Goal: Communication & Community: Ask a question

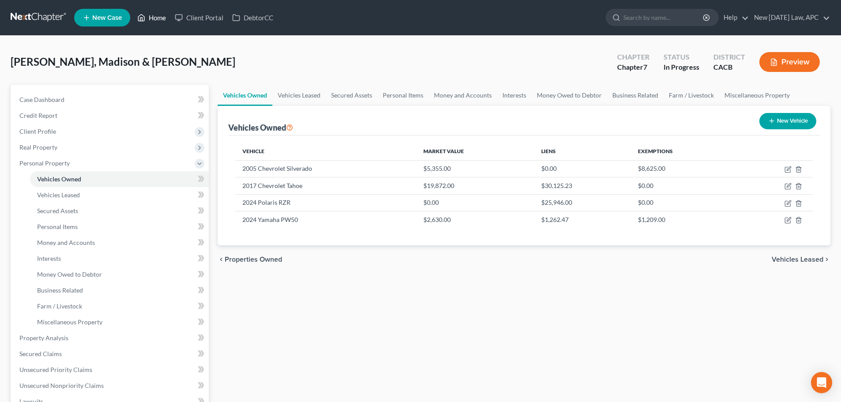
drag, startPoint x: 17, startPoint y: 14, endPoint x: 159, endPoint y: 15, distance: 142.6
click at [17, 14] on link at bounding box center [39, 18] width 57 height 16
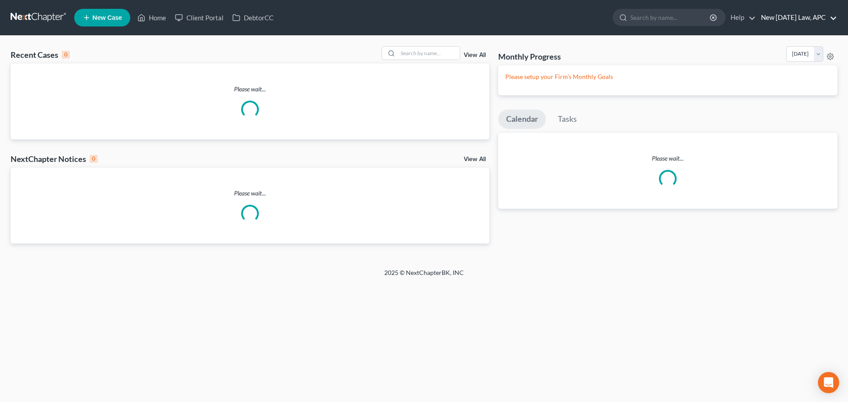
click at [786, 14] on link "New [DATE] Law, APC" at bounding box center [796, 18] width 80 height 16
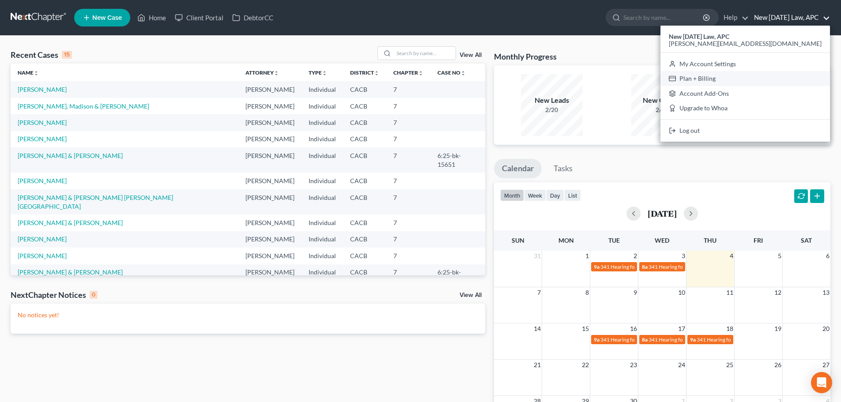
click at [772, 78] on link "Plan + Billing" at bounding box center [746, 78] width 170 height 15
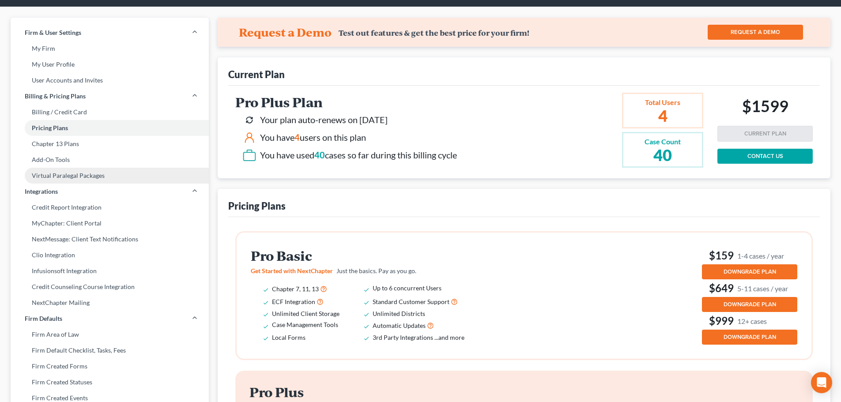
scroll to position [44, 0]
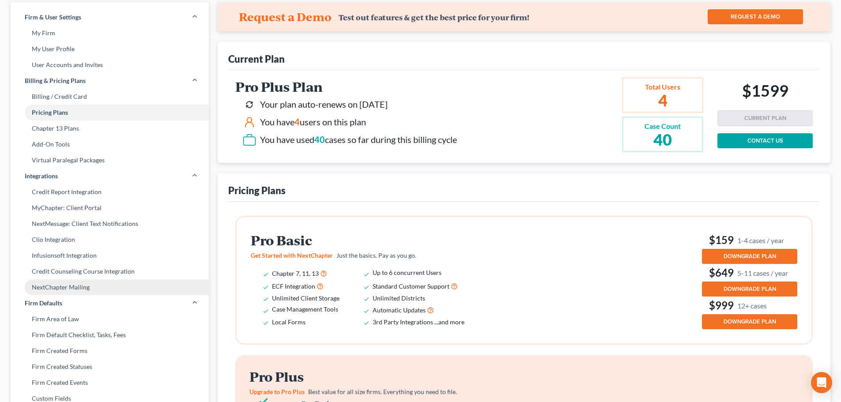
click at [81, 284] on link "NextChapter Mailing" at bounding box center [110, 288] width 198 height 16
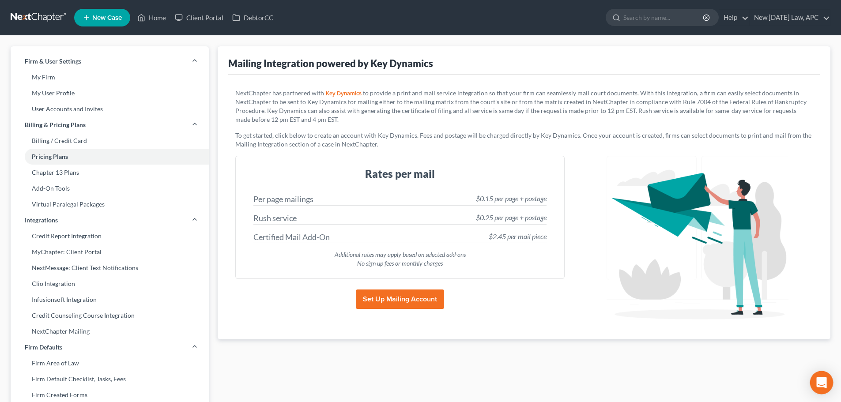
click at [823, 372] on body "Home New Case Client Portal DebtorCC New [DATE] Law, APC [PERSON_NAME][EMAIL_AD…" at bounding box center [420, 335] width 841 height 670
click at [821, 378] on icon "Open Intercom Messenger" at bounding box center [821, 382] width 11 height 11
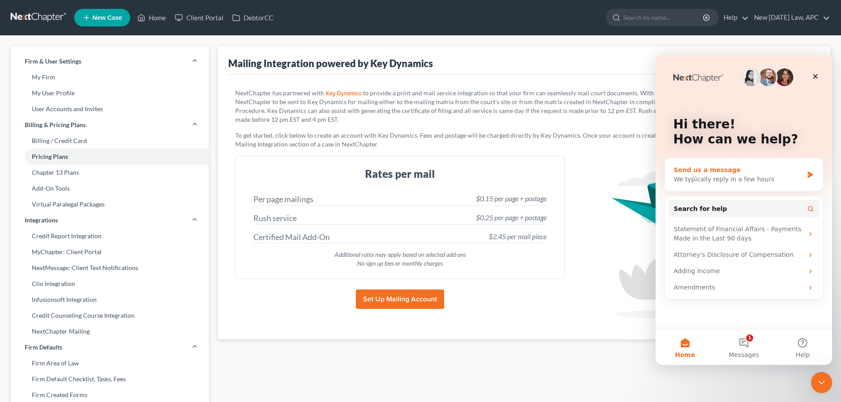
click at [727, 179] on div "We typically reply in a few hours" at bounding box center [738, 179] width 129 height 9
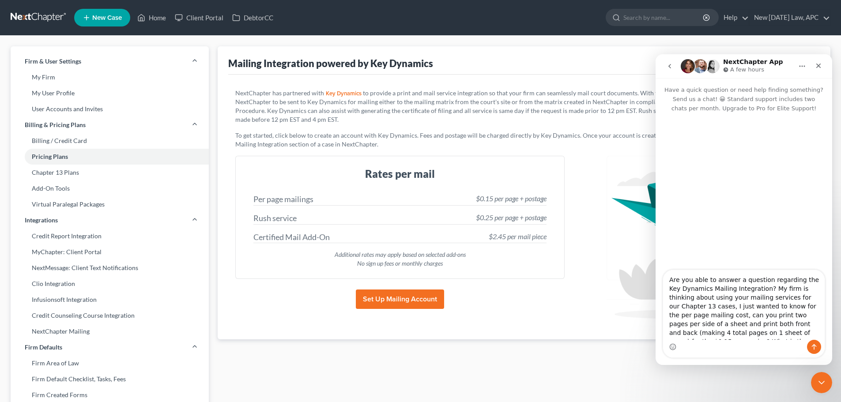
scroll to position [6, 0]
type textarea "Are you able to answer a question regarding the Key Dynamics Mailing Integratio…"
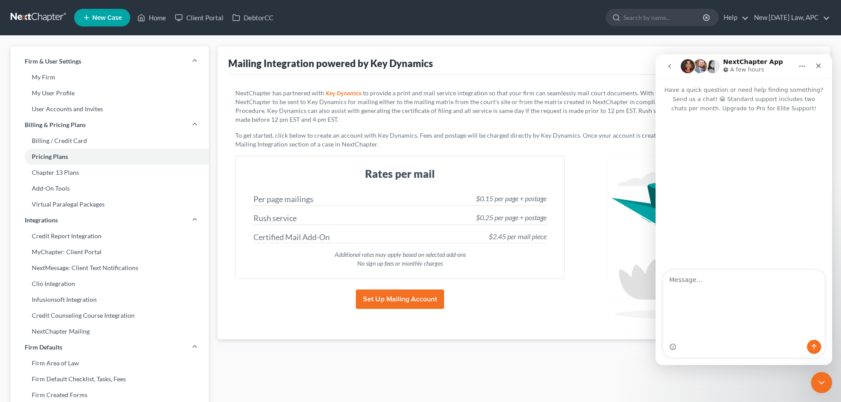
scroll to position [0, 0]
